Goal: Communication & Community: Answer question/provide support

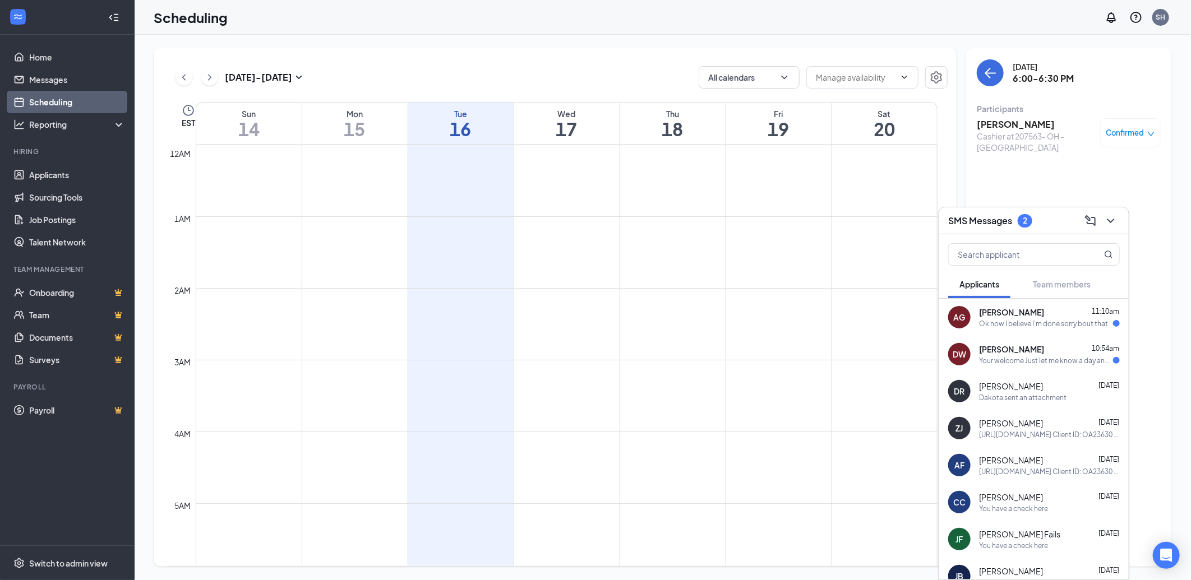
scroll to position [990, 0]
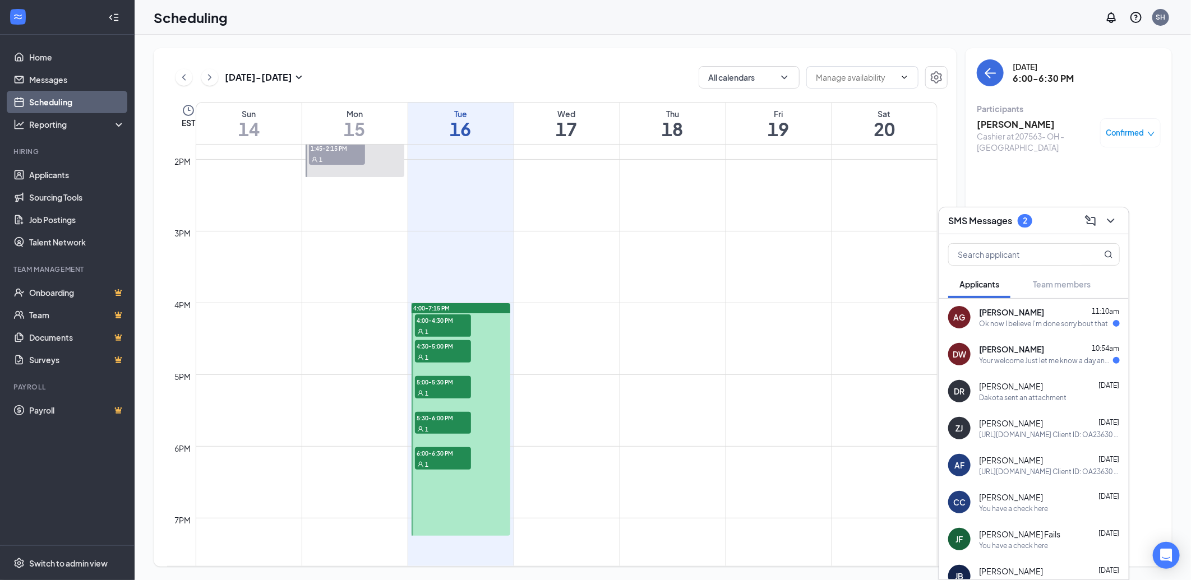
click at [1067, 349] on div "[PERSON_NAME] 10:54am" at bounding box center [1049, 349] width 141 height 11
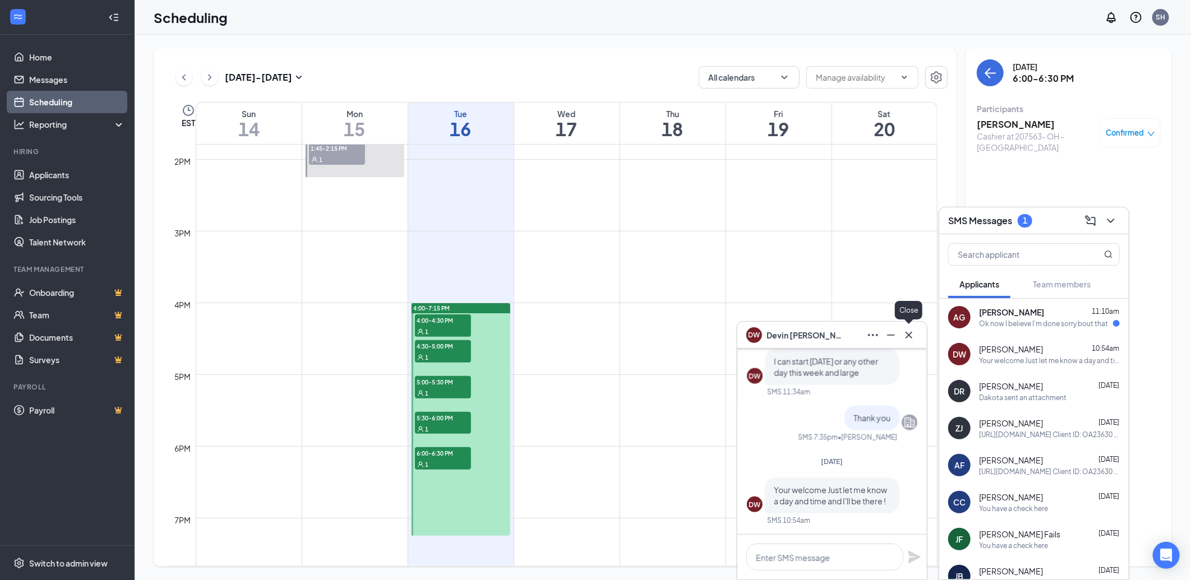
click at [906, 331] on icon "Cross" at bounding box center [908, 334] width 13 height 13
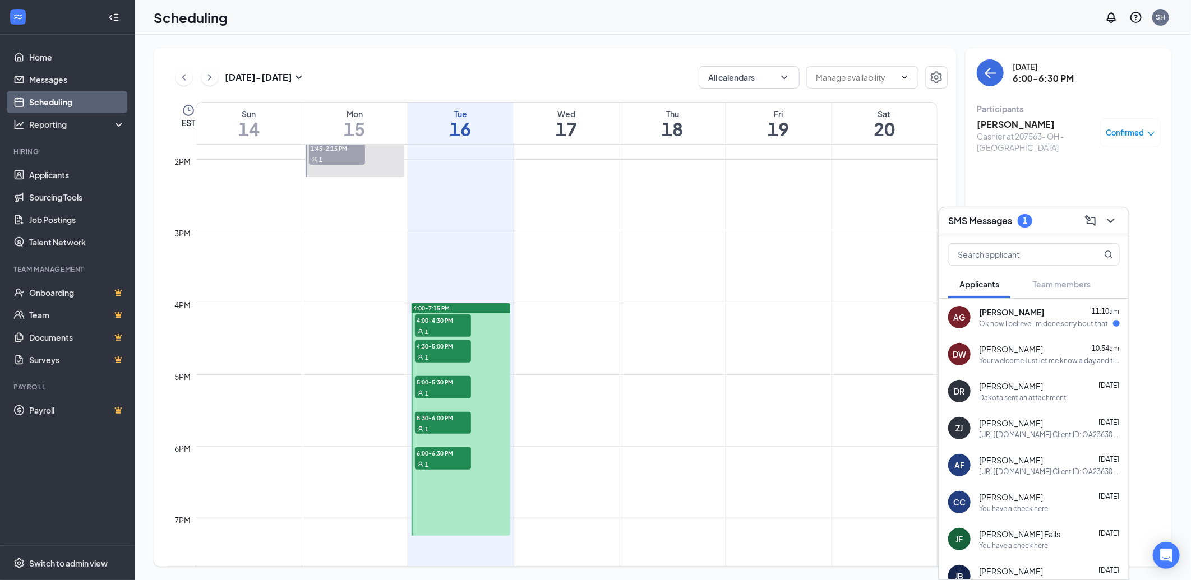
click at [1035, 385] on div "Dakota [PERSON_NAME] [DATE]" at bounding box center [1049, 386] width 141 height 11
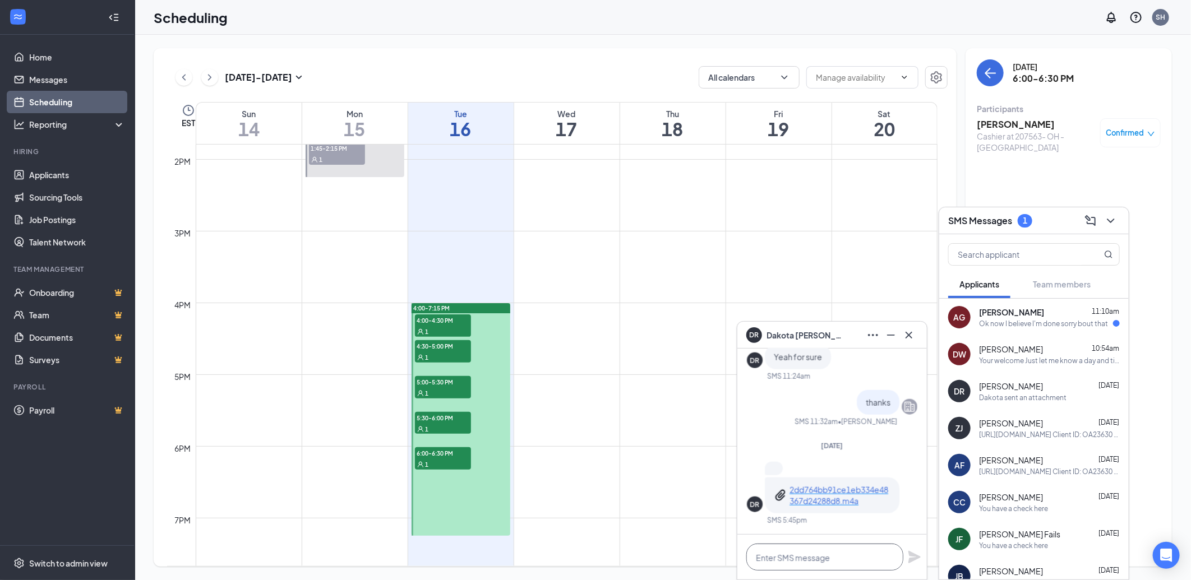
click at [824, 551] on textarea at bounding box center [824, 557] width 157 height 27
type textarea "Would you like to work [DATE] 3-10"
click at [914, 558] on icon "Plane" at bounding box center [914, 557] width 12 height 12
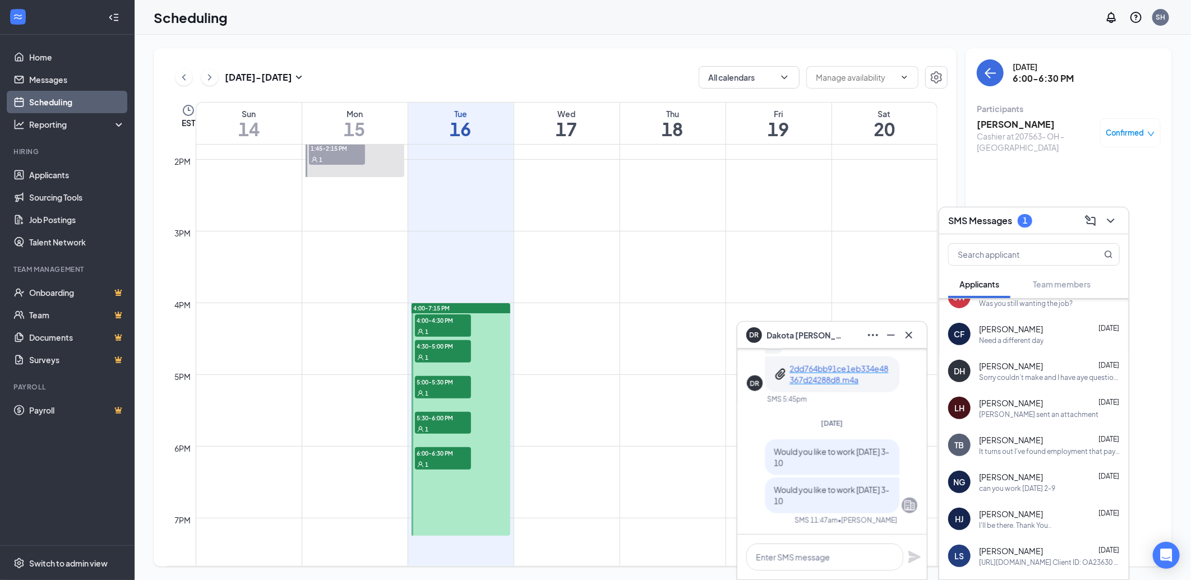
scroll to position [373, 0]
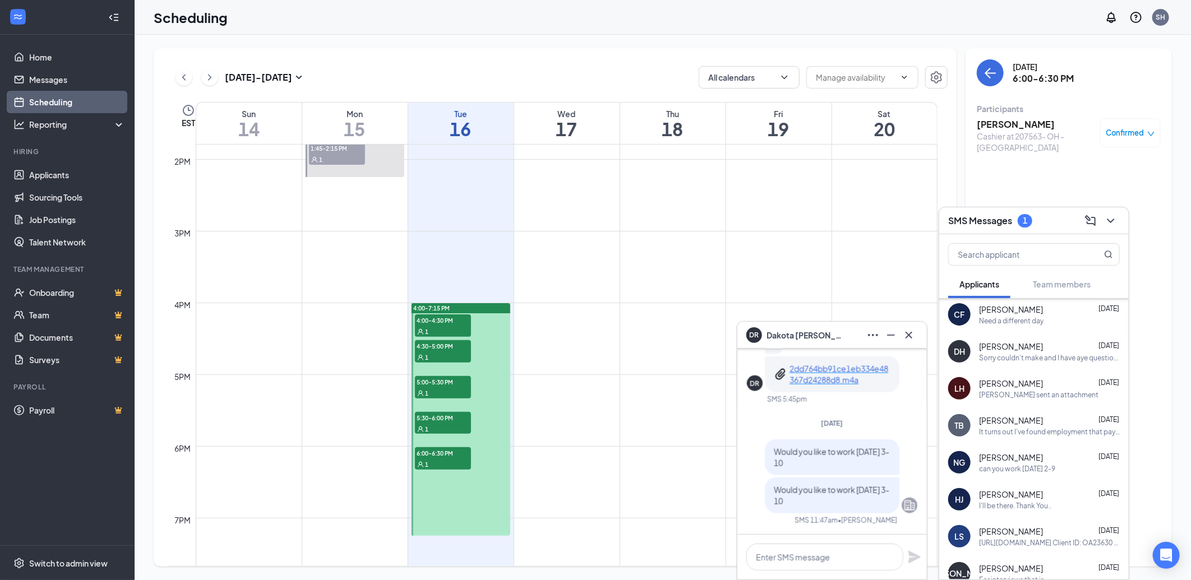
click at [1038, 505] on div "I'll be there. Thank You.." at bounding box center [1015, 506] width 72 height 10
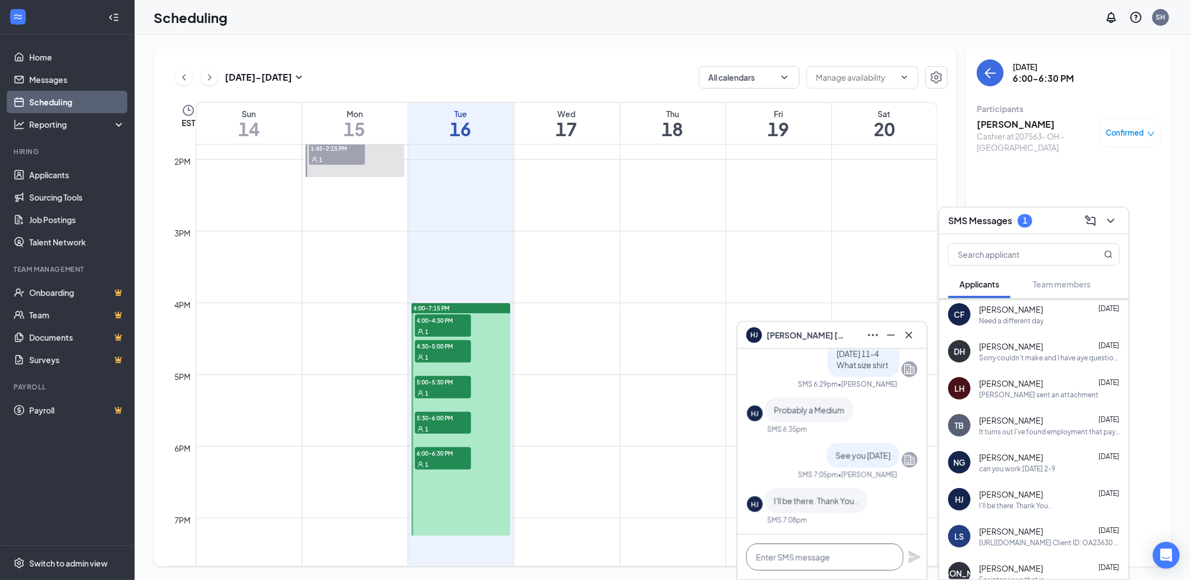
click at [791, 565] on textarea at bounding box center [824, 557] width 157 height 27
type textarea "Would you like to work [DATE] 3-10"
click at [910, 558] on icon "Plane" at bounding box center [914, 556] width 13 height 13
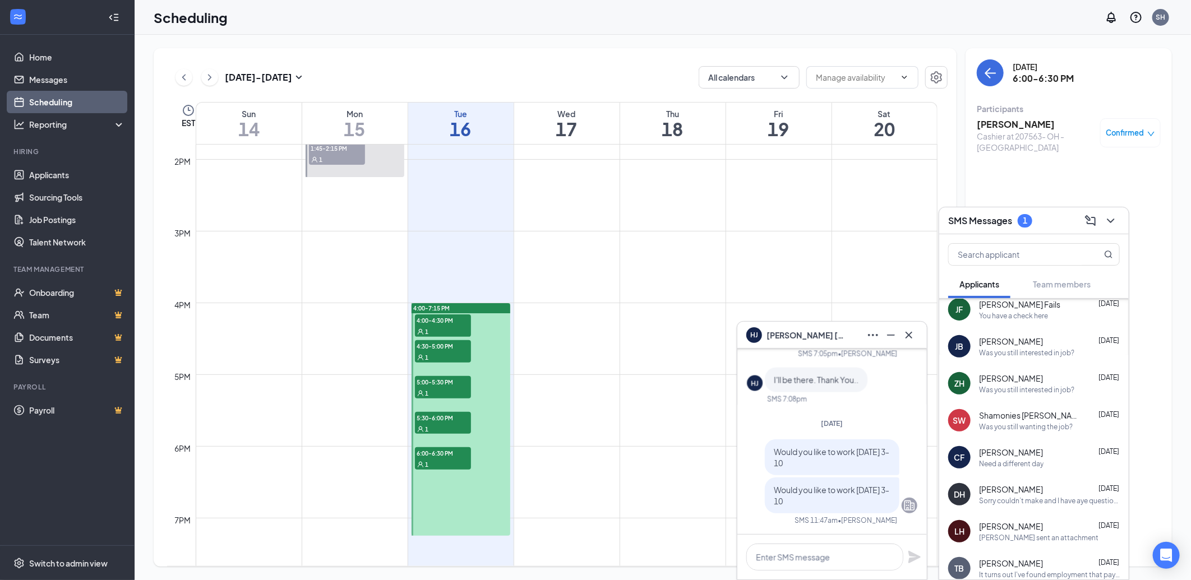
scroll to position [0, 0]
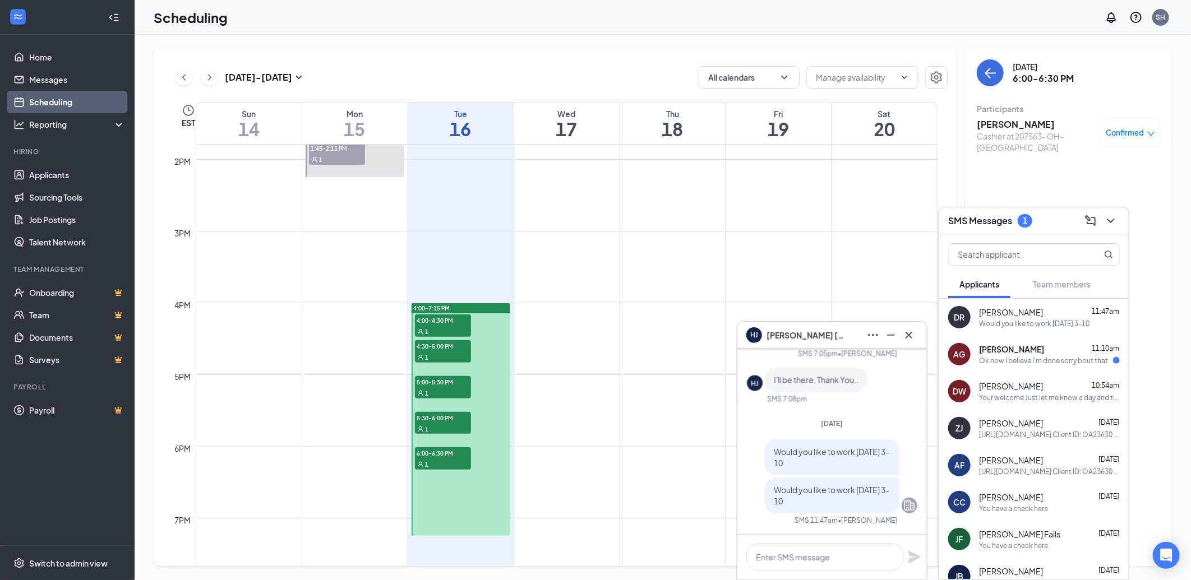
click at [1044, 351] on div "[PERSON_NAME][GEOGRAPHIC_DATA] 11:10am" at bounding box center [1049, 349] width 141 height 11
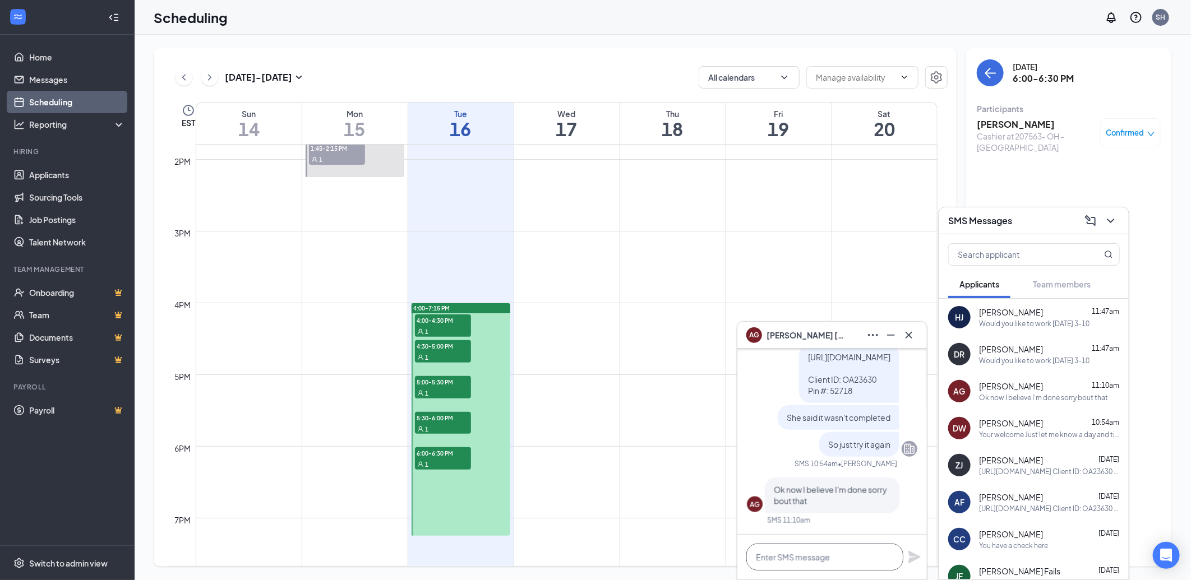
click at [781, 553] on textarea at bounding box center [824, 557] width 157 height 27
type textarea "I need your ID and SS card"
click at [917, 557] on icon "Plane" at bounding box center [914, 557] width 12 height 12
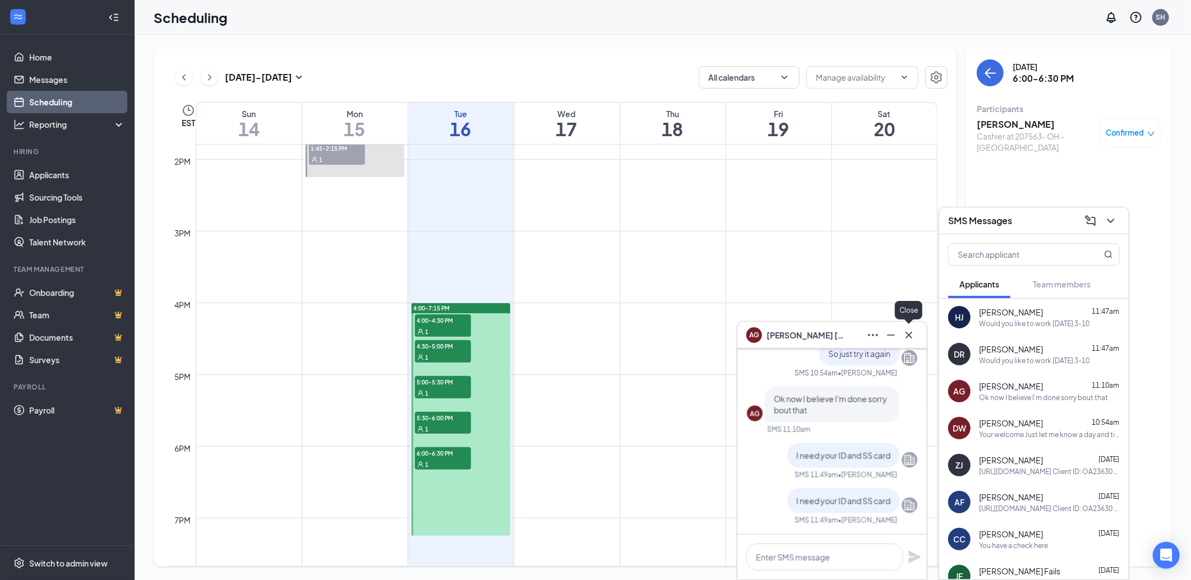
click at [905, 330] on icon "Cross" at bounding box center [908, 334] width 13 height 13
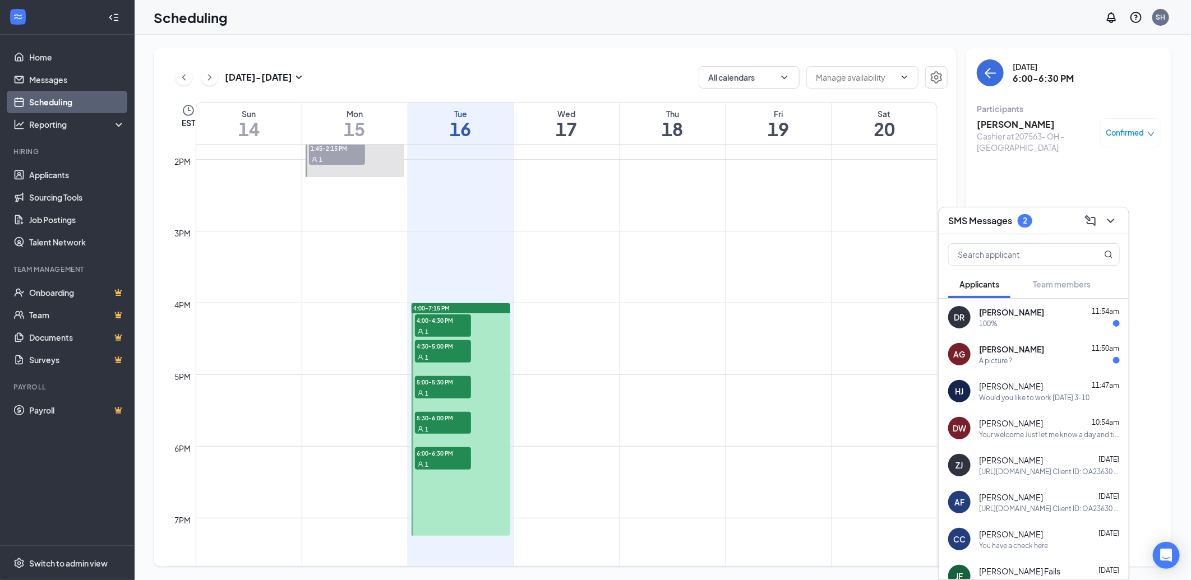
click at [1016, 311] on span "[PERSON_NAME]" at bounding box center [1011, 312] width 65 height 11
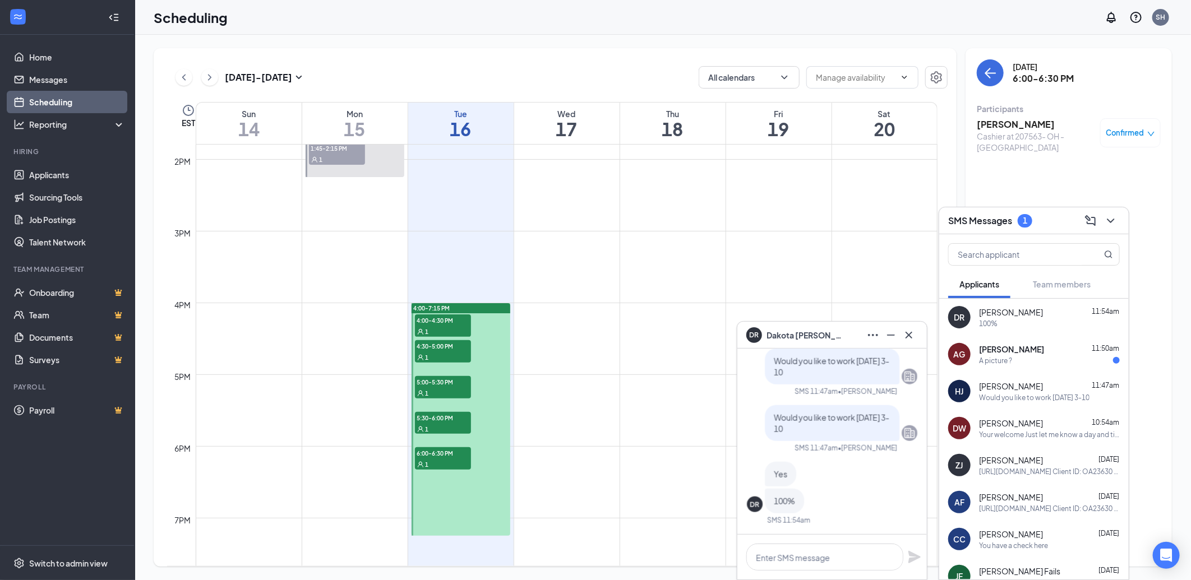
click at [1050, 345] on div "[PERSON_NAME][GEOGRAPHIC_DATA] 11:50am" at bounding box center [1049, 349] width 141 height 11
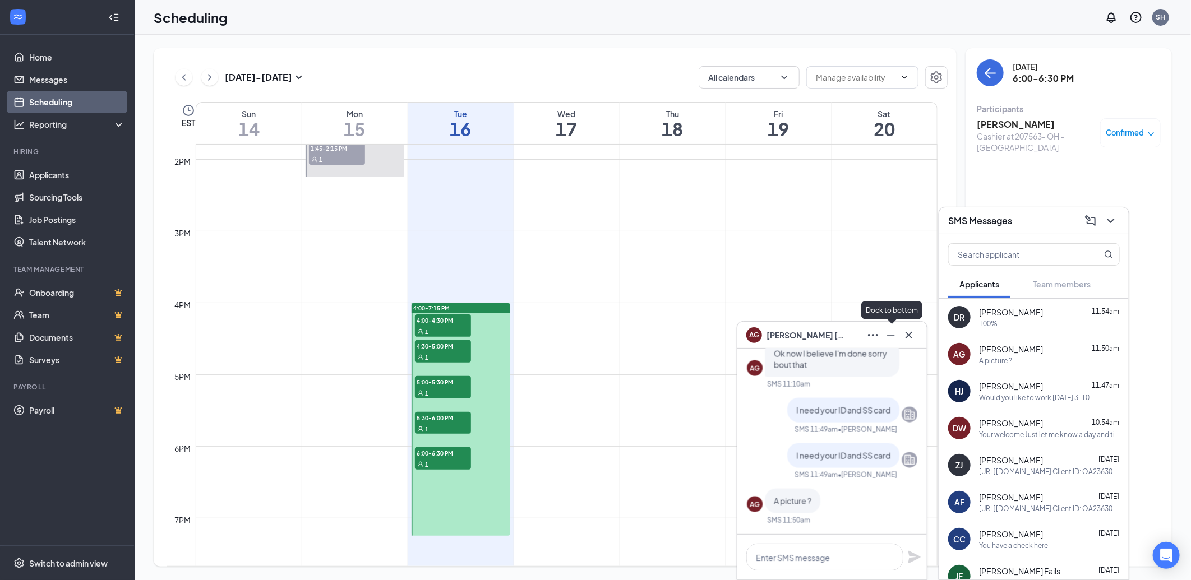
click at [898, 335] on button at bounding box center [891, 335] width 18 height 18
